Goal: Task Accomplishment & Management: Use online tool/utility

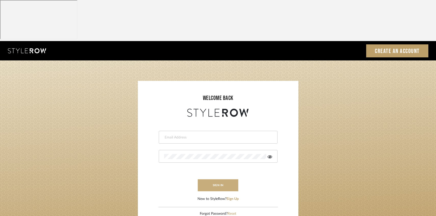
type input "afarewell@aurorafarewell.com"
click at [222, 179] on button "sign in" at bounding box center [218, 185] width 41 height 12
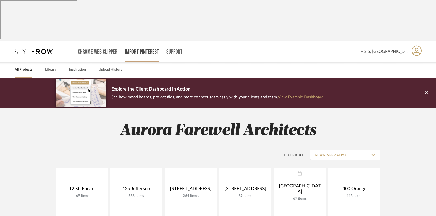
click at [150, 50] on link "Import Pinterest" at bounding box center [142, 52] width 34 height 4
click at [48, 66] on link "Library" at bounding box center [50, 69] width 11 height 7
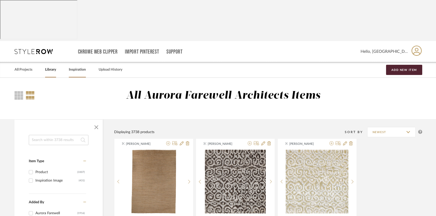
click at [78, 66] on link "Inspiration" at bounding box center [77, 69] width 17 height 7
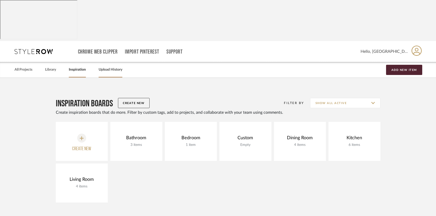
click at [113, 66] on link "Upload History" at bounding box center [111, 69] width 24 height 7
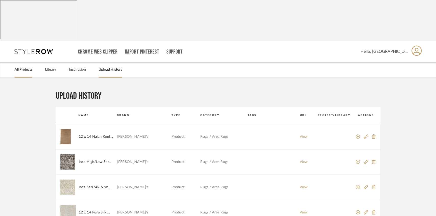
click at [19, 66] on link "All Projects" at bounding box center [24, 69] width 18 height 7
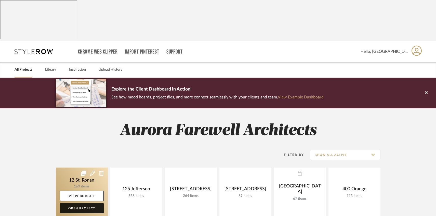
click at [79, 203] on link "Open Project" at bounding box center [82, 208] width 44 height 10
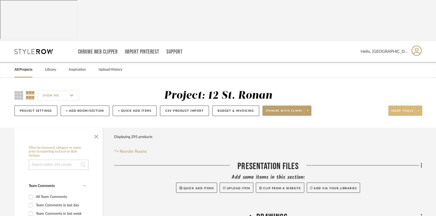
click at [421, 107] on span at bounding box center [418, 111] width 7 height 8
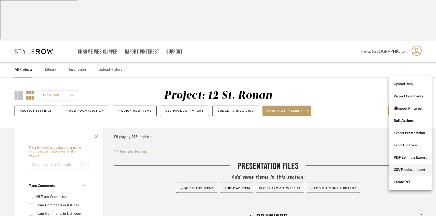
click at [412, 169] on span "CSV Product Import" at bounding box center [410, 170] width 33 height 4
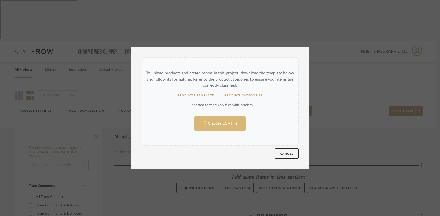
click at [228, 123] on input "Choose CSV File" at bounding box center [220, 101] width 156 height 87
click at [206, 95] on button "Products Template" at bounding box center [195, 96] width 47 height 10
click at [283, 157] on button "Cancel" at bounding box center [287, 153] width 24 height 10
